Goal: Information Seeking & Learning: Learn about a topic

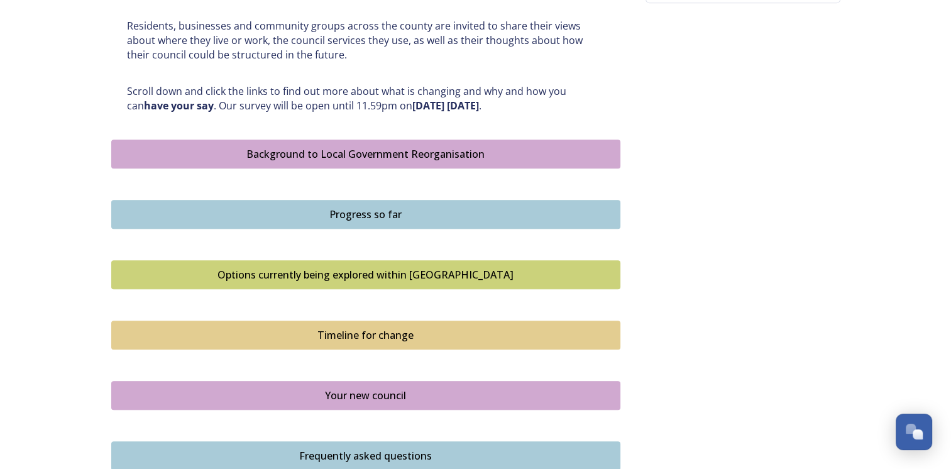
scroll to position [679, 0]
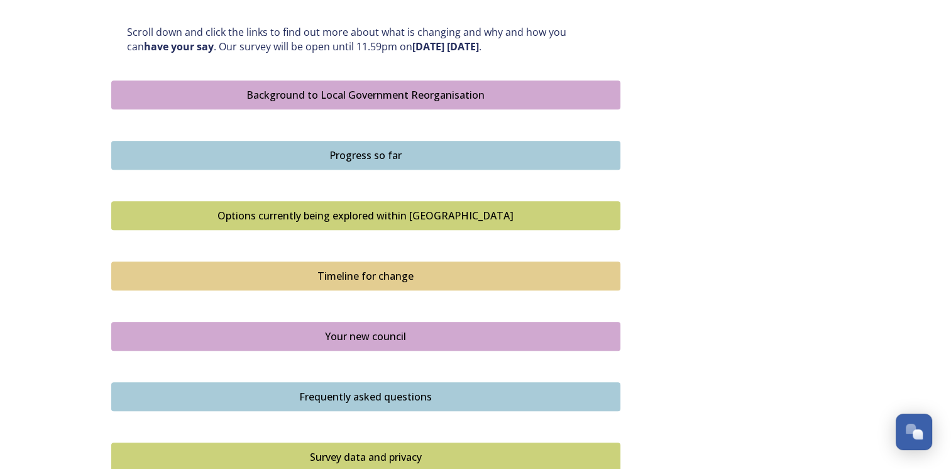
click at [334, 208] on div "Options currently being explored within [GEOGRAPHIC_DATA]" at bounding box center [365, 215] width 495 height 15
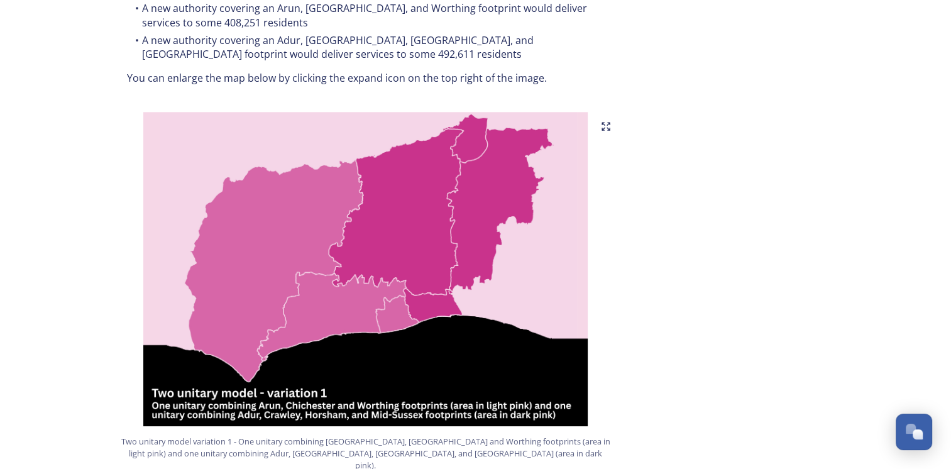
scroll to position [729, 0]
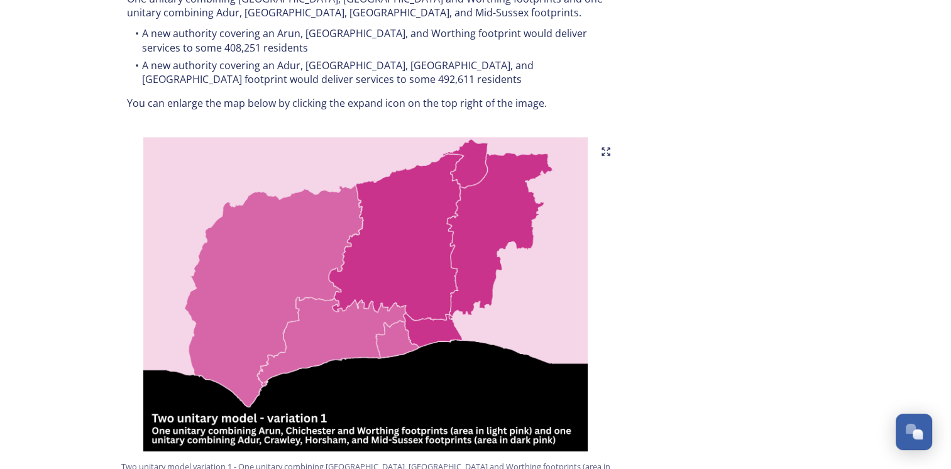
click at [606, 146] on icon at bounding box center [606, 151] width 10 height 10
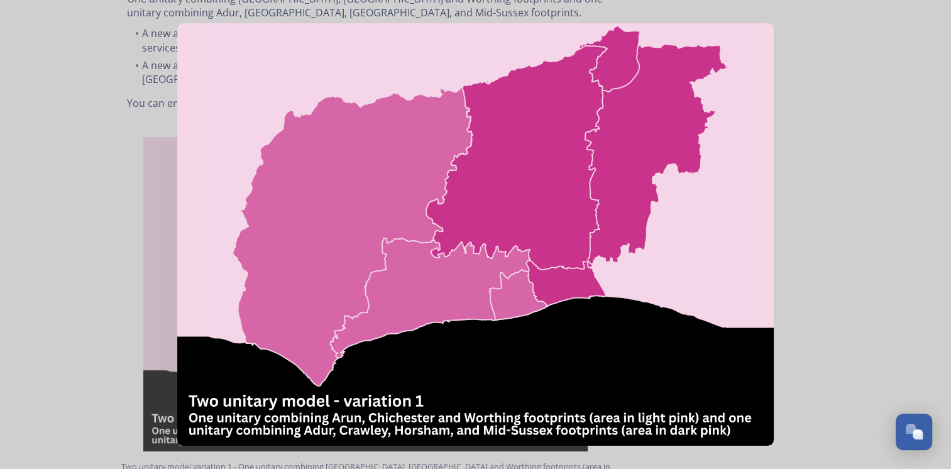
click at [475, 212] on img at bounding box center [475, 234] width 597 height 422
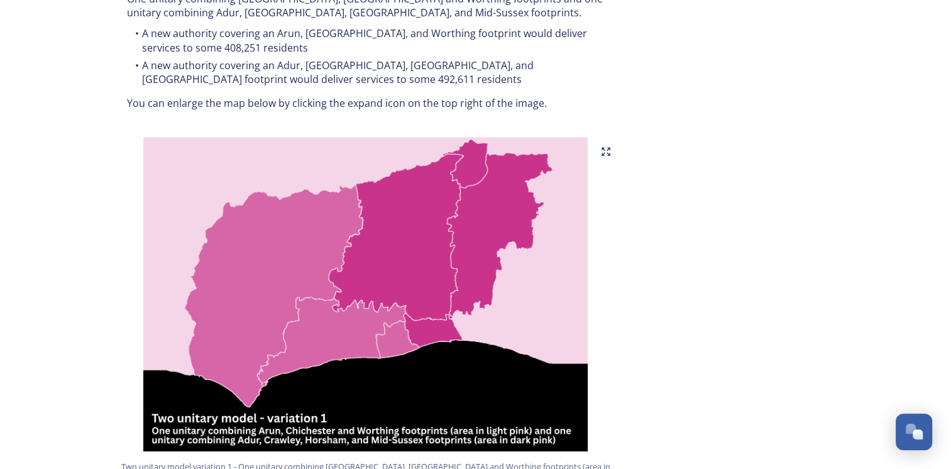
click at [608, 146] on icon at bounding box center [606, 151] width 10 height 10
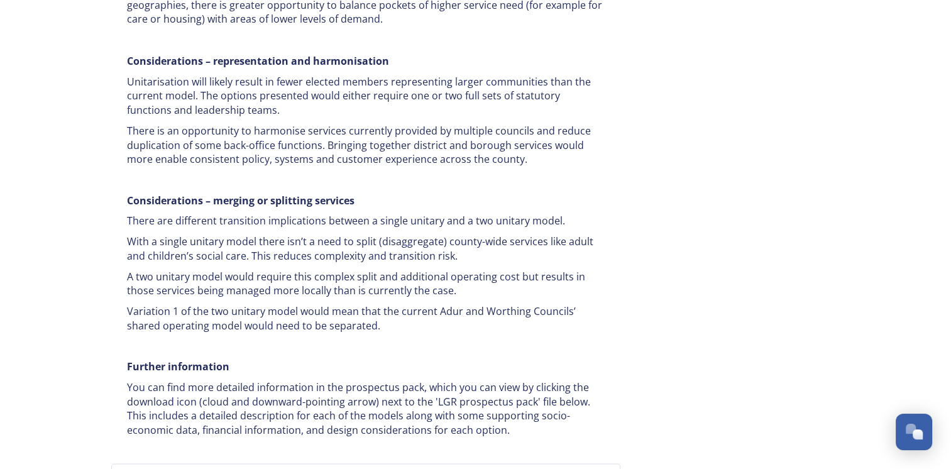
scroll to position [2313, 0]
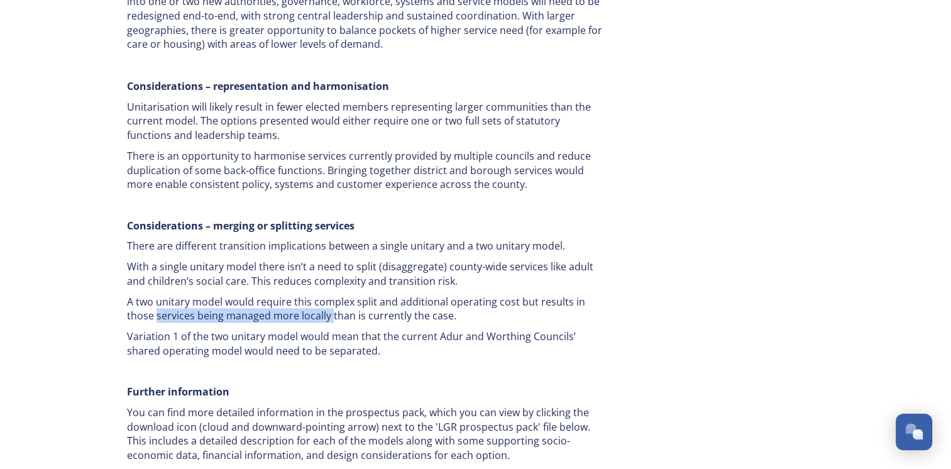
drag, startPoint x: 156, startPoint y: 248, endPoint x: 329, endPoint y: 252, distance: 172.9
click at [329, 294] on p "A two unitary model would require this complex split and additional operating c…" at bounding box center [366, 308] width 478 height 28
drag, startPoint x: 329, startPoint y: 252, endPoint x: 286, endPoint y: 248, distance: 42.9
copy p "services being managed more locally"
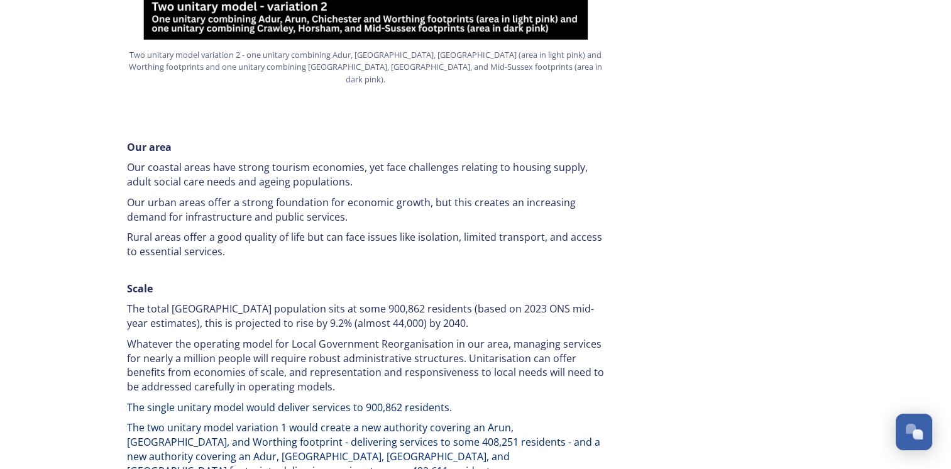
scroll to position [1685, 0]
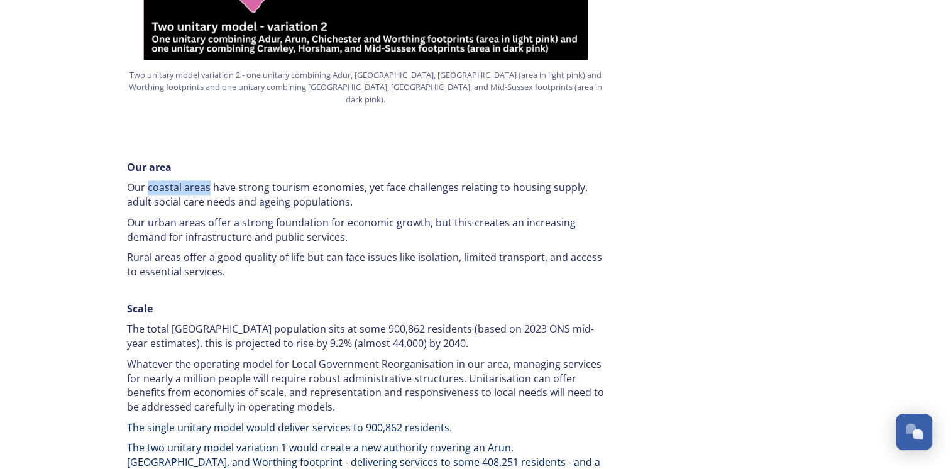
drag, startPoint x: 146, startPoint y: 149, endPoint x: 209, endPoint y: 152, distance: 62.9
click at [209, 180] on p "Our coastal areas have strong tourism economies, yet face challenges relating t…" at bounding box center [366, 194] width 478 height 28
drag, startPoint x: 209, startPoint y: 152, endPoint x: 181, endPoint y: 152, distance: 27.7
copy p "coastal areas"
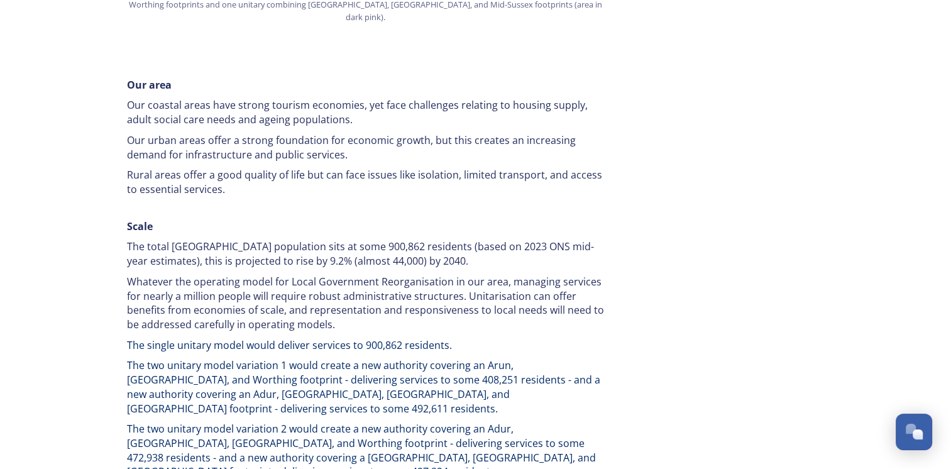
scroll to position [1765, 0]
